Goal: Navigation & Orientation: Understand site structure

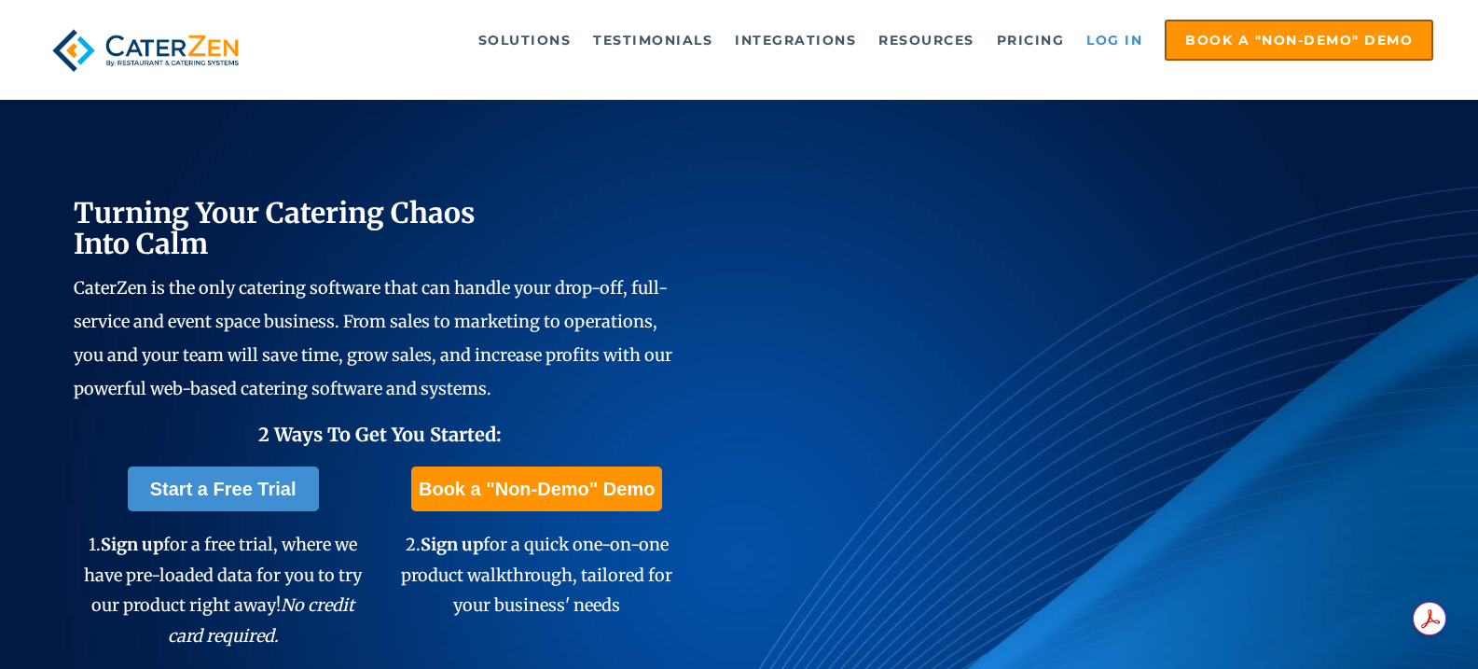
drag, startPoint x: 0, startPoint y: 0, endPoint x: 1116, endPoint y: 43, distance: 1117.2
click at [1116, 43] on link "Log in" at bounding box center [1114, 39] width 75 height 37
click at [1124, 44] on link "Log in" at bounding box center [1114, 39] width 75 height 37
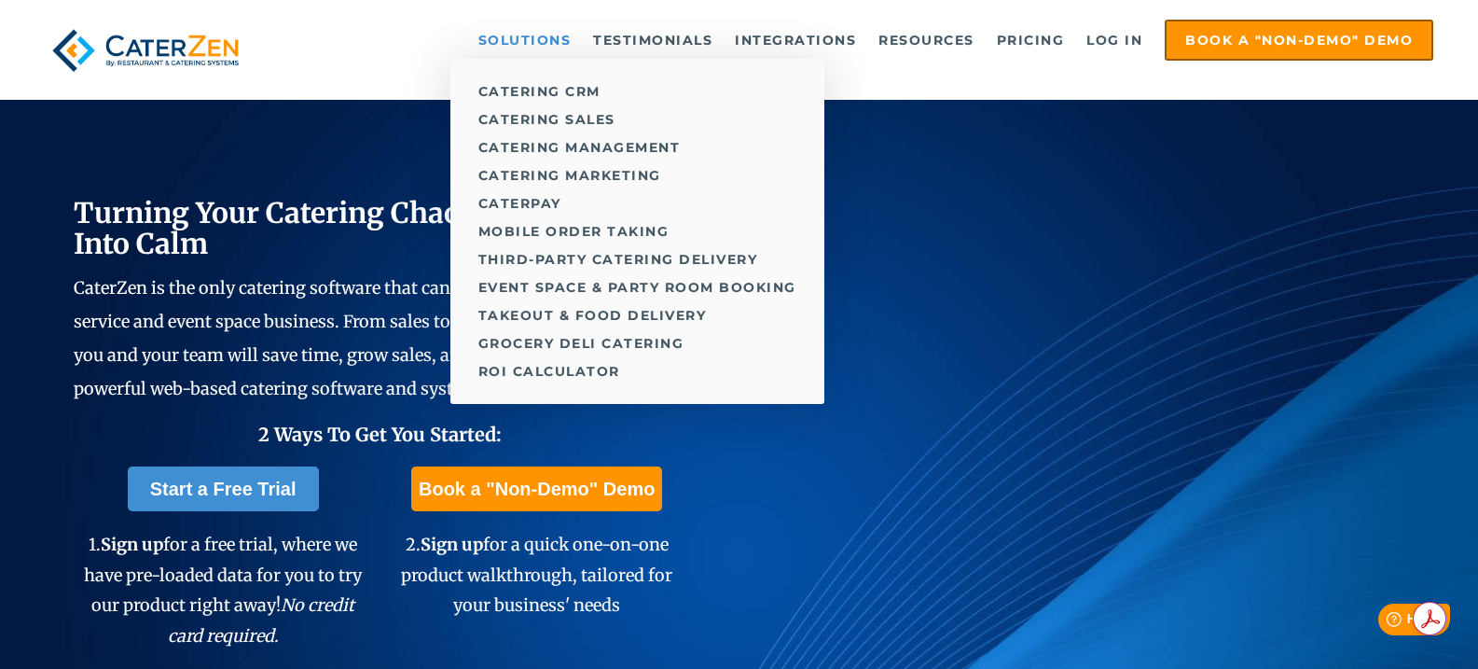
click at [535, 39] on link "Solutions" at bounding box center [525, 39] width 112 height 37
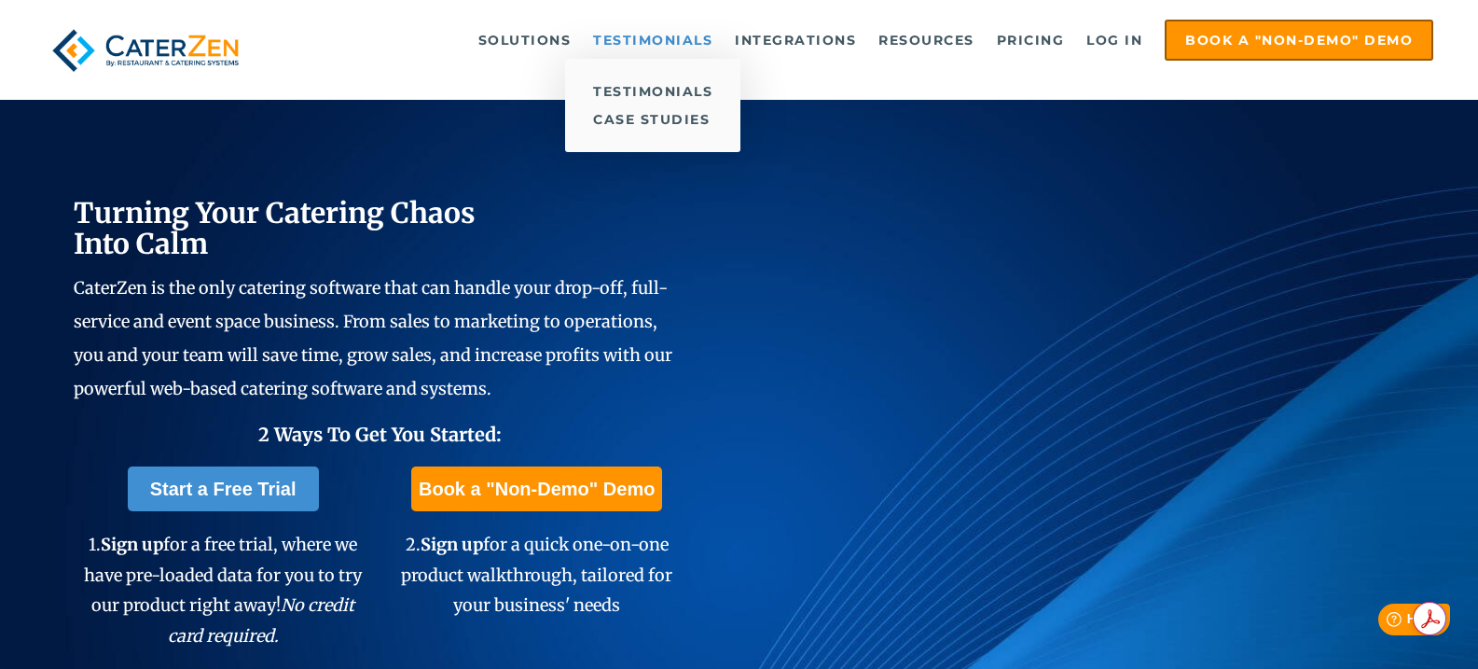
click at [686, 45] on link "Testimonials" at bounding box center [653, 39] width 138 height 37
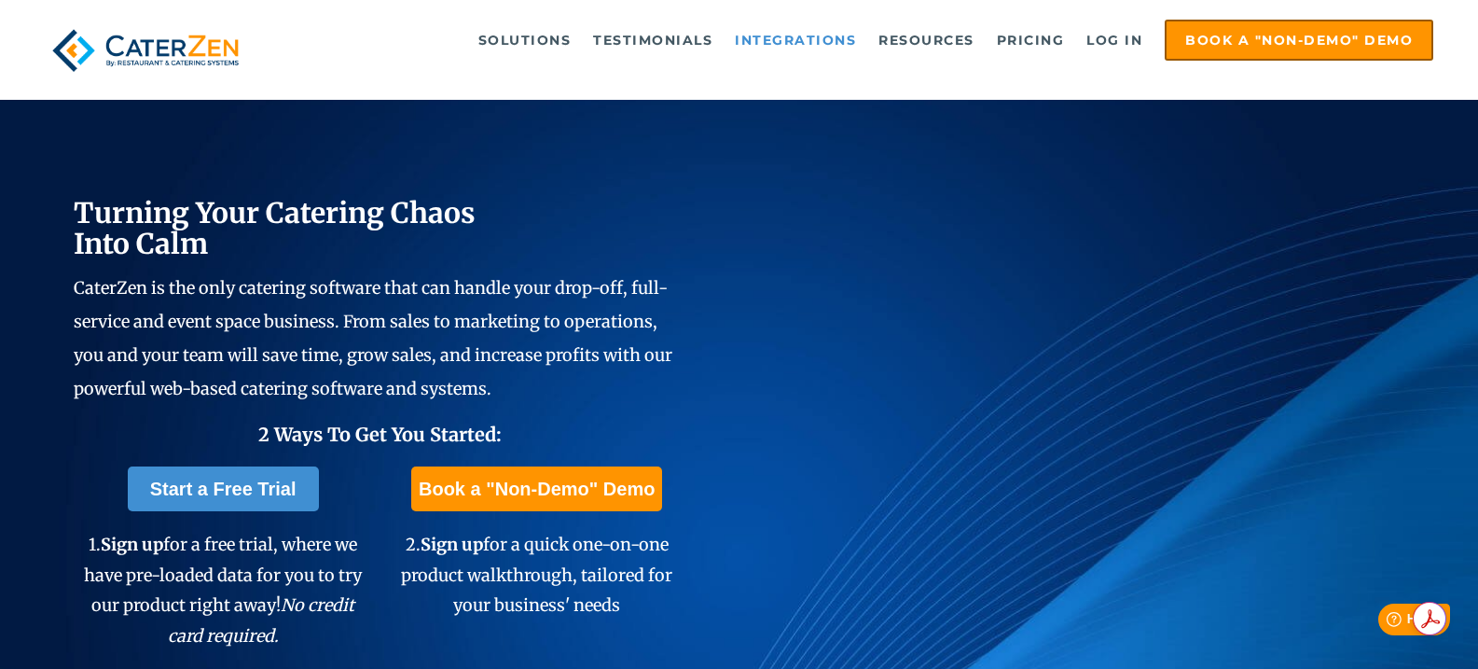
click at [752, 39] on link "Integrations" at bounding box center [796, 39] width 140 height 37
